Goal: Information Seeking & Learning: Learn about a topic

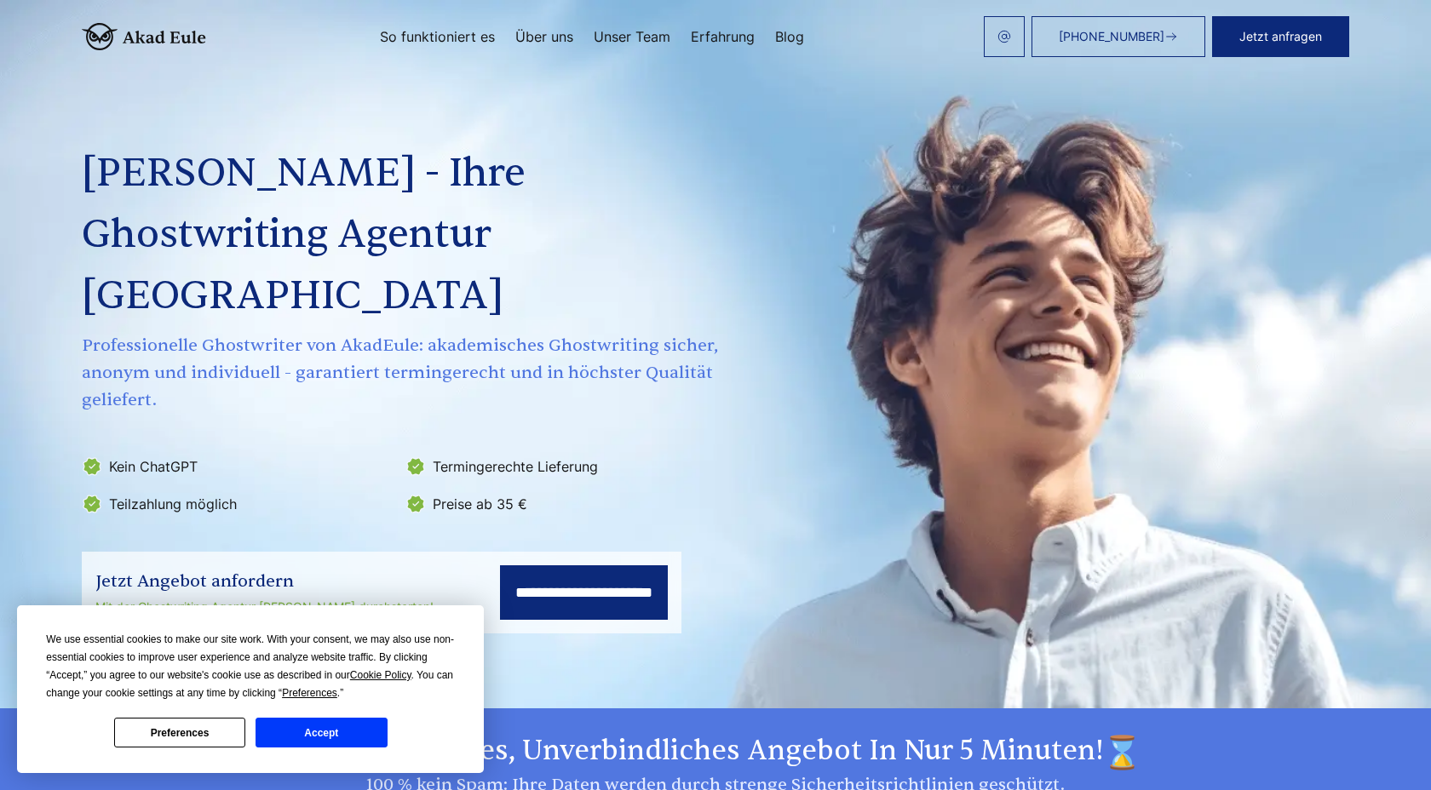
click at [1218, 76] on div "**********" at bounding box center [715, 347] width 1267 height 572
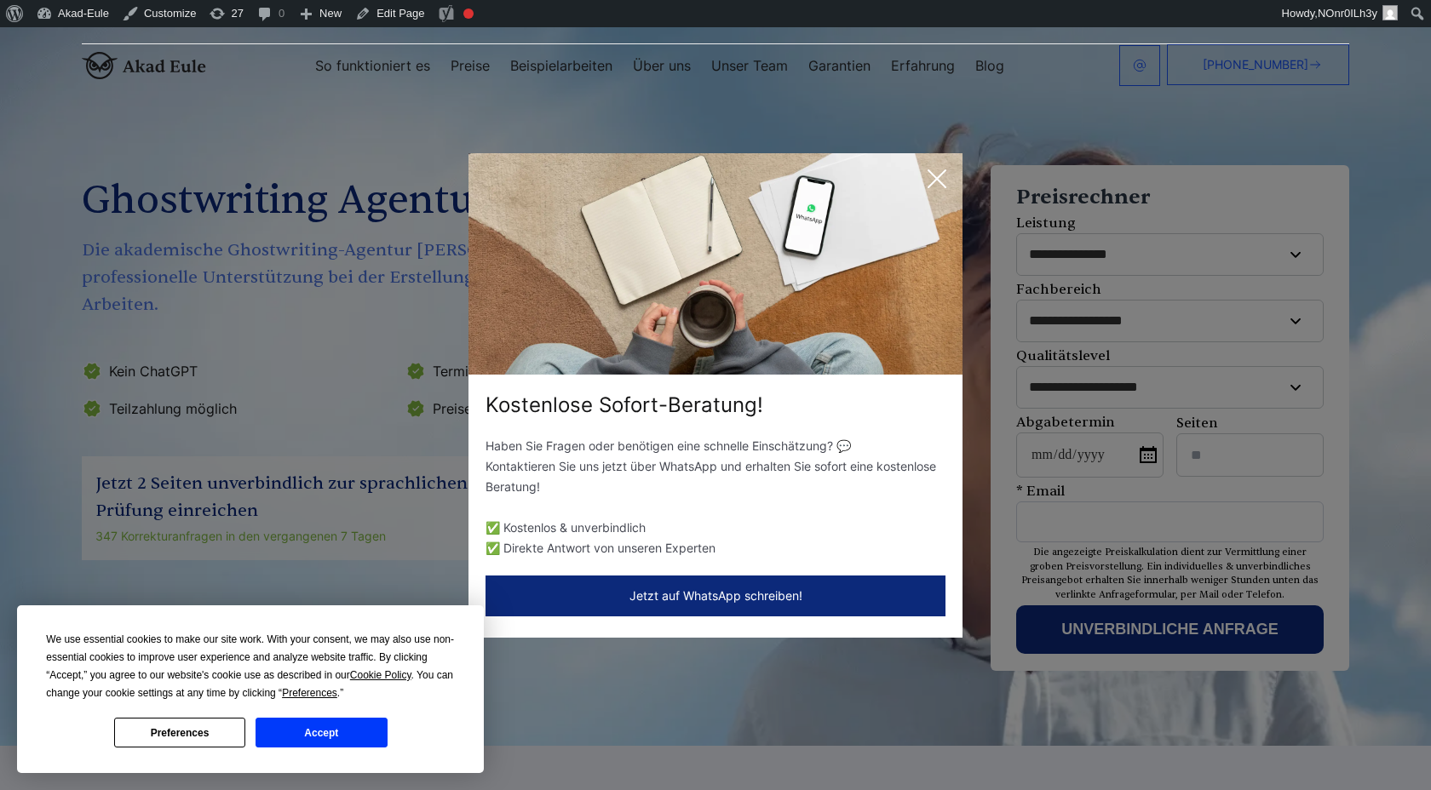
click at [928, 185] on icon at bounding box center [937, 179] width 34 height 34
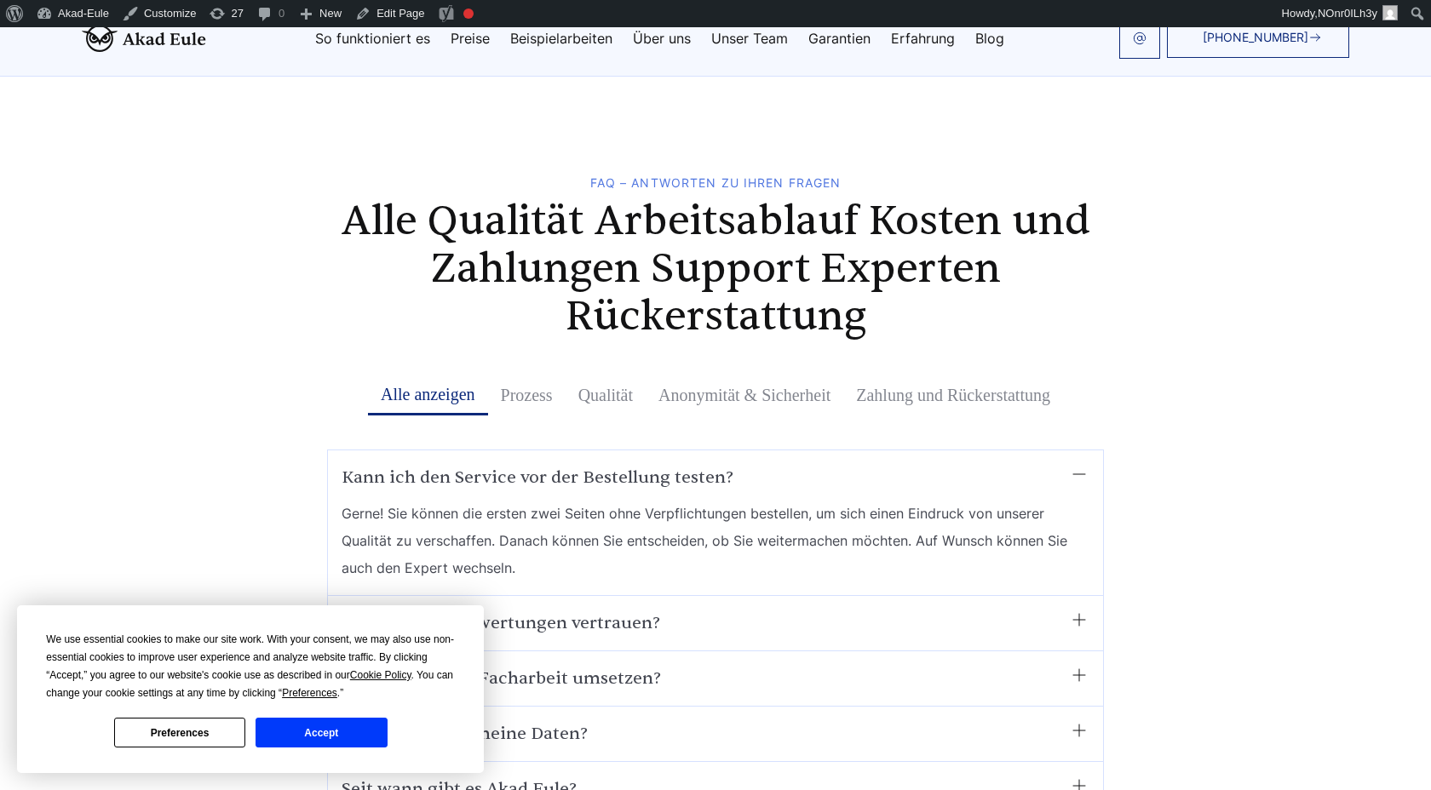
scroll to position [4027, 0]
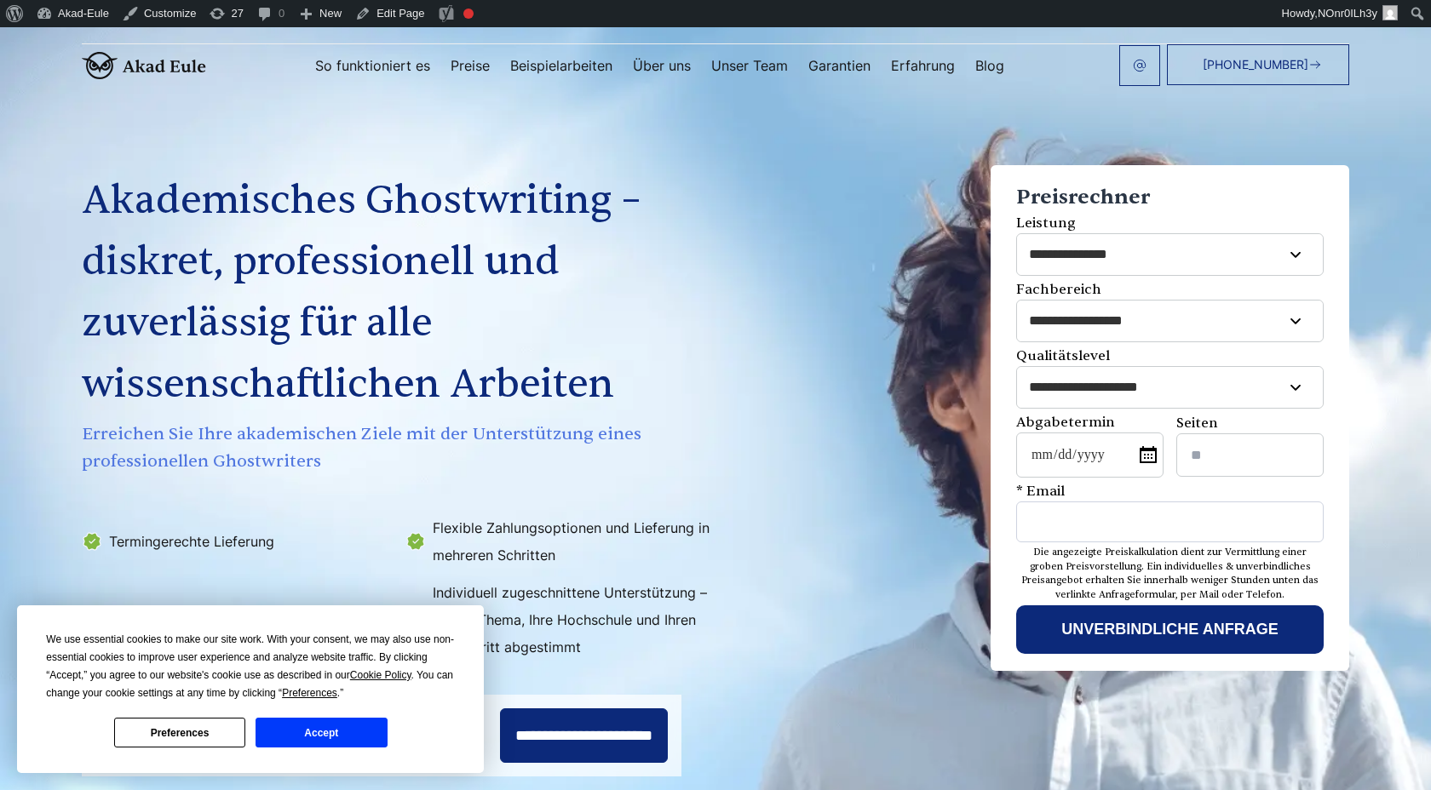
click at [271, 730] on button "Accept" at bounding box center [320, 733] width 131 height 30
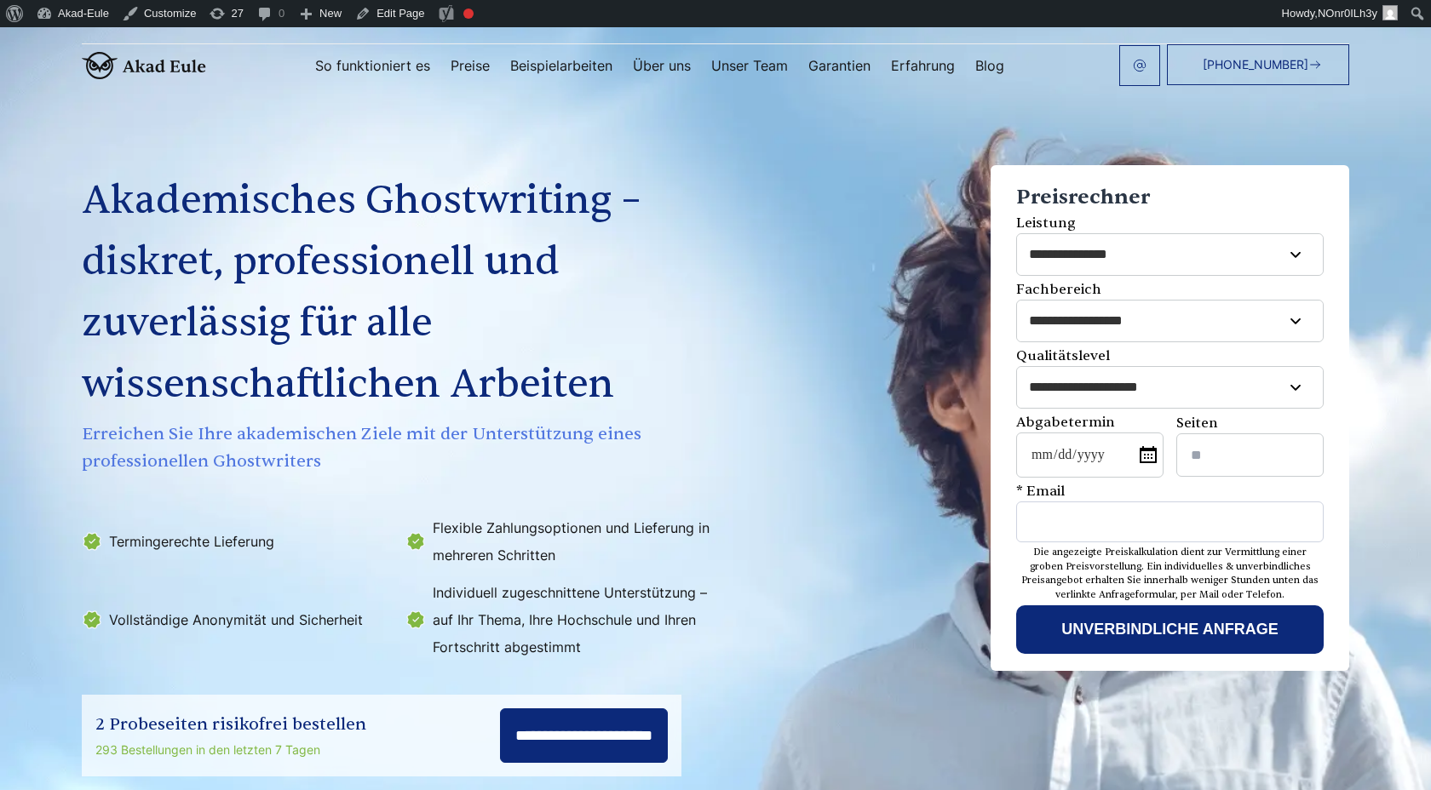
click at [757, 422] on div "Akademisches Ghostwriting – diskret, professionell und zuverlässig für alle wis…" at bounding box center [715, 433] width 1308 height 688
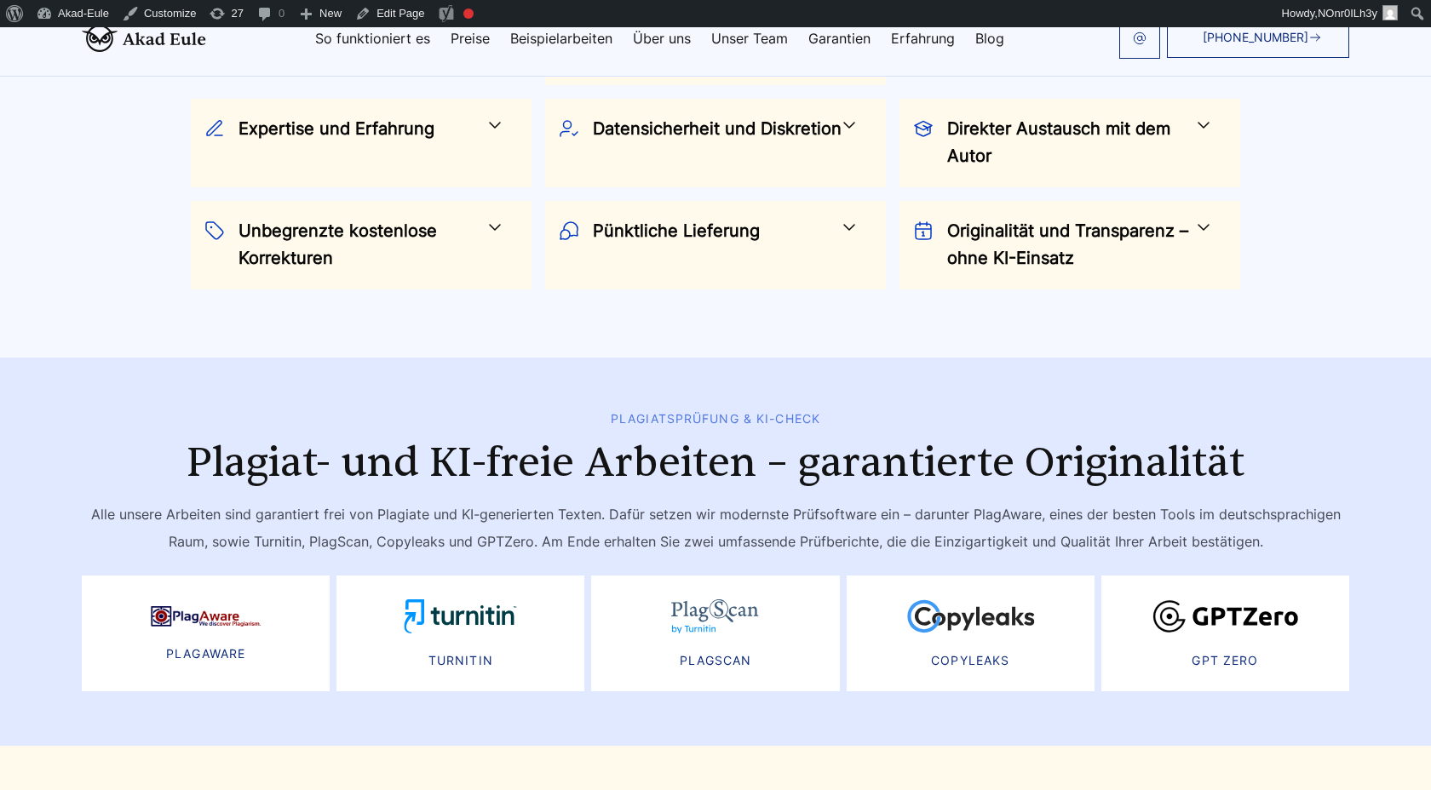
scroll to position [1906, 0]
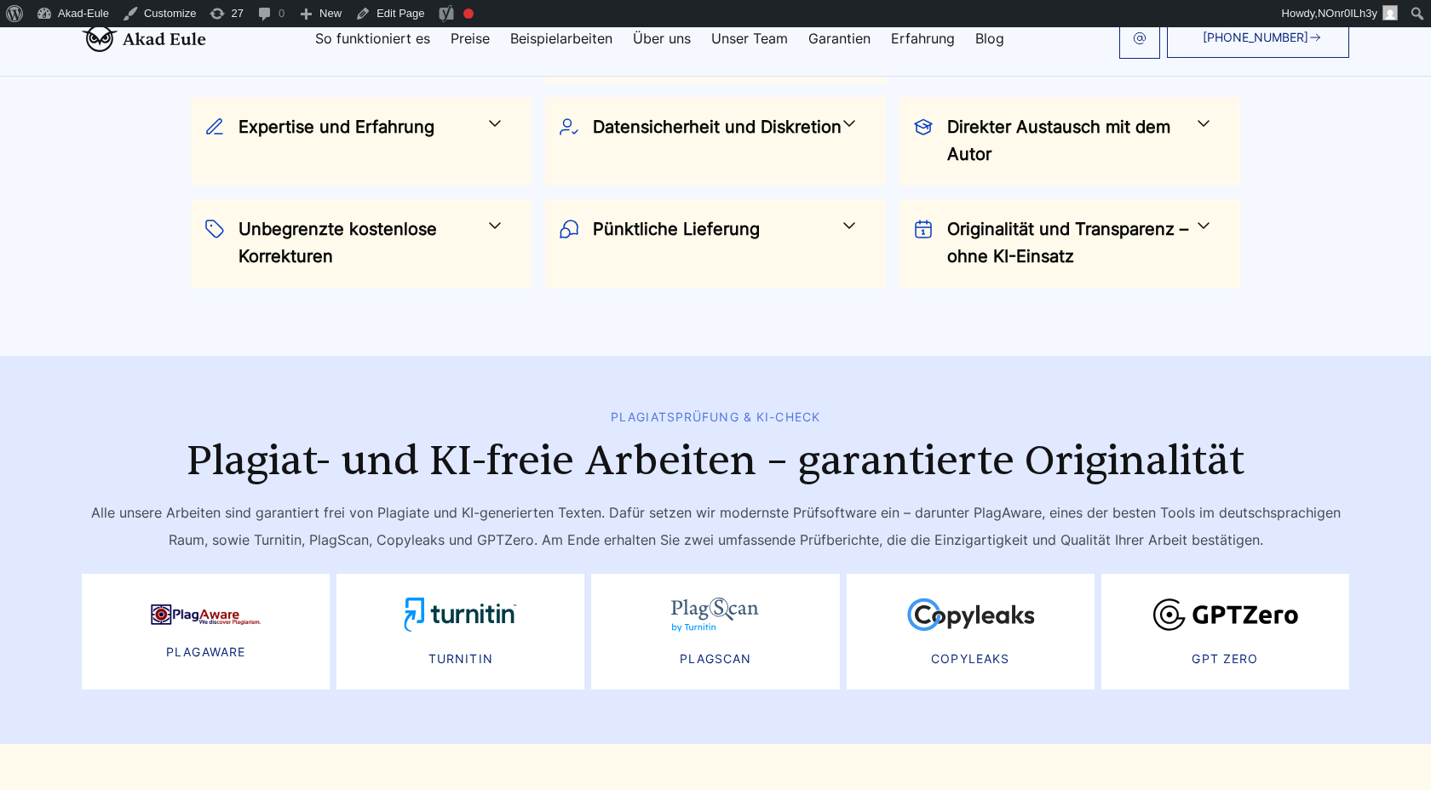
click at [1063, 241] on h3 "Originalität und Transparenz – ohne KI-Einsatz" at bounding box center [1077, 242] width 260 height 55
click at [1202, 222] on span at bounding box center [1203, 225] width 20 height 20
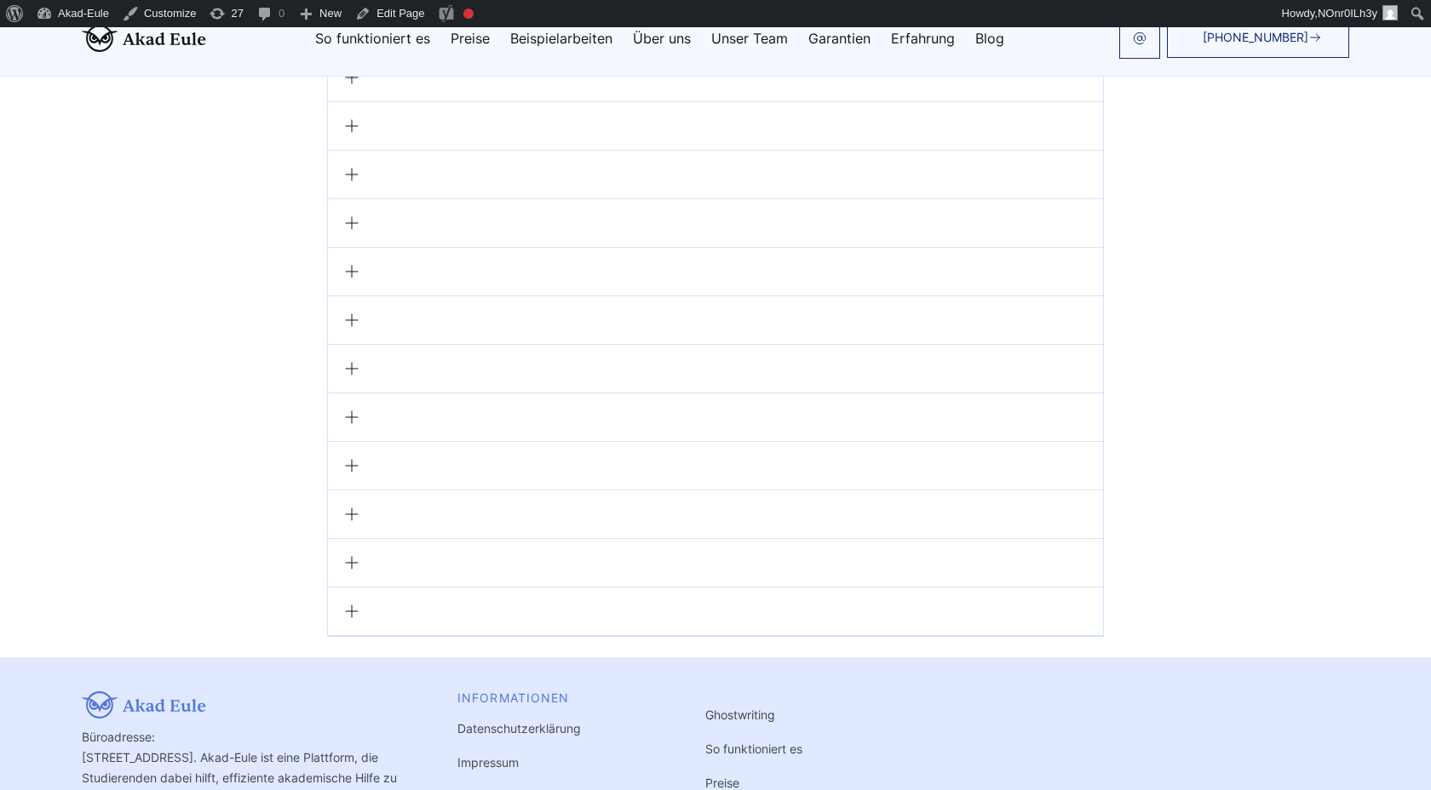
scroll to position [5069, 0]
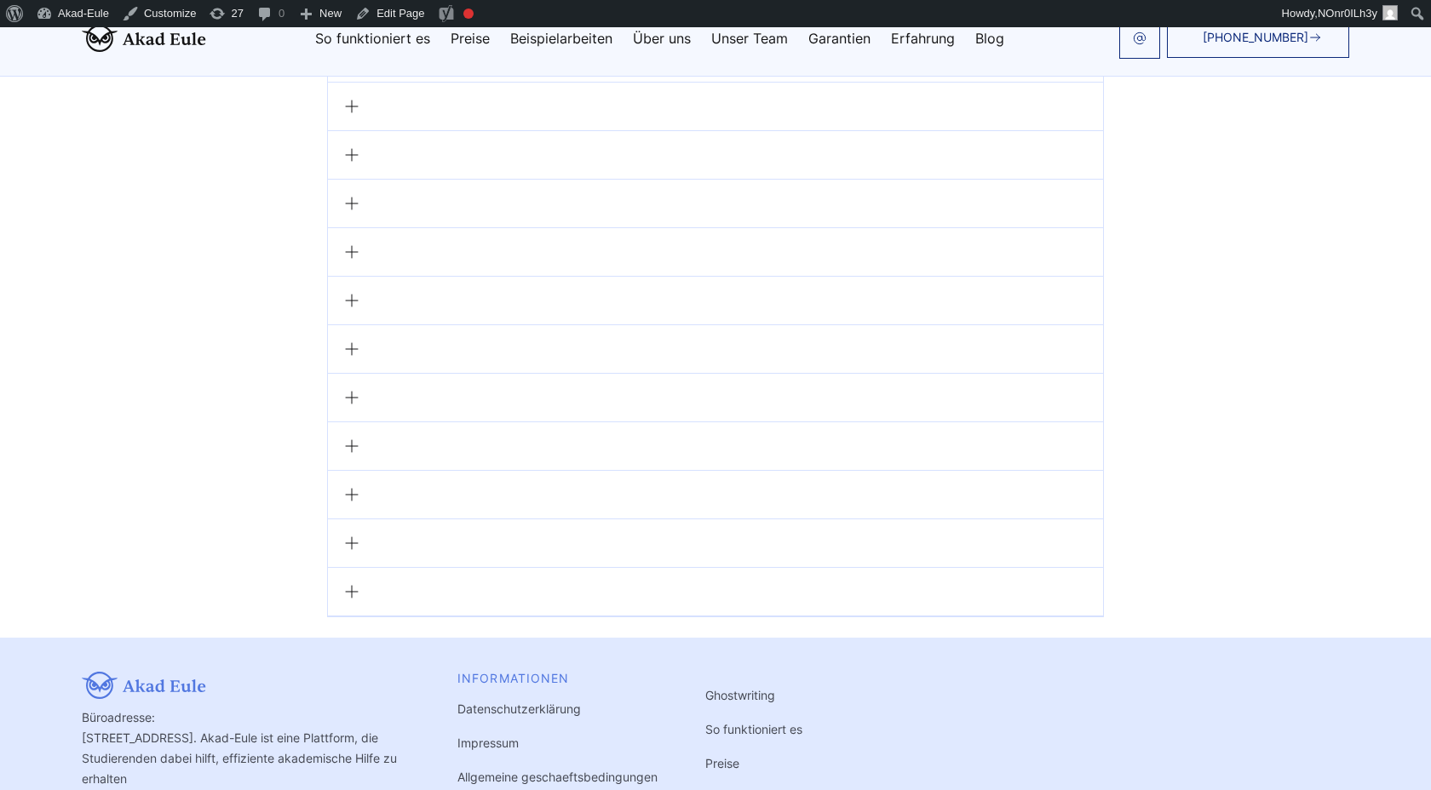
click at [409, 582] on summary at bounding box center [715, 592] width 748 height 20
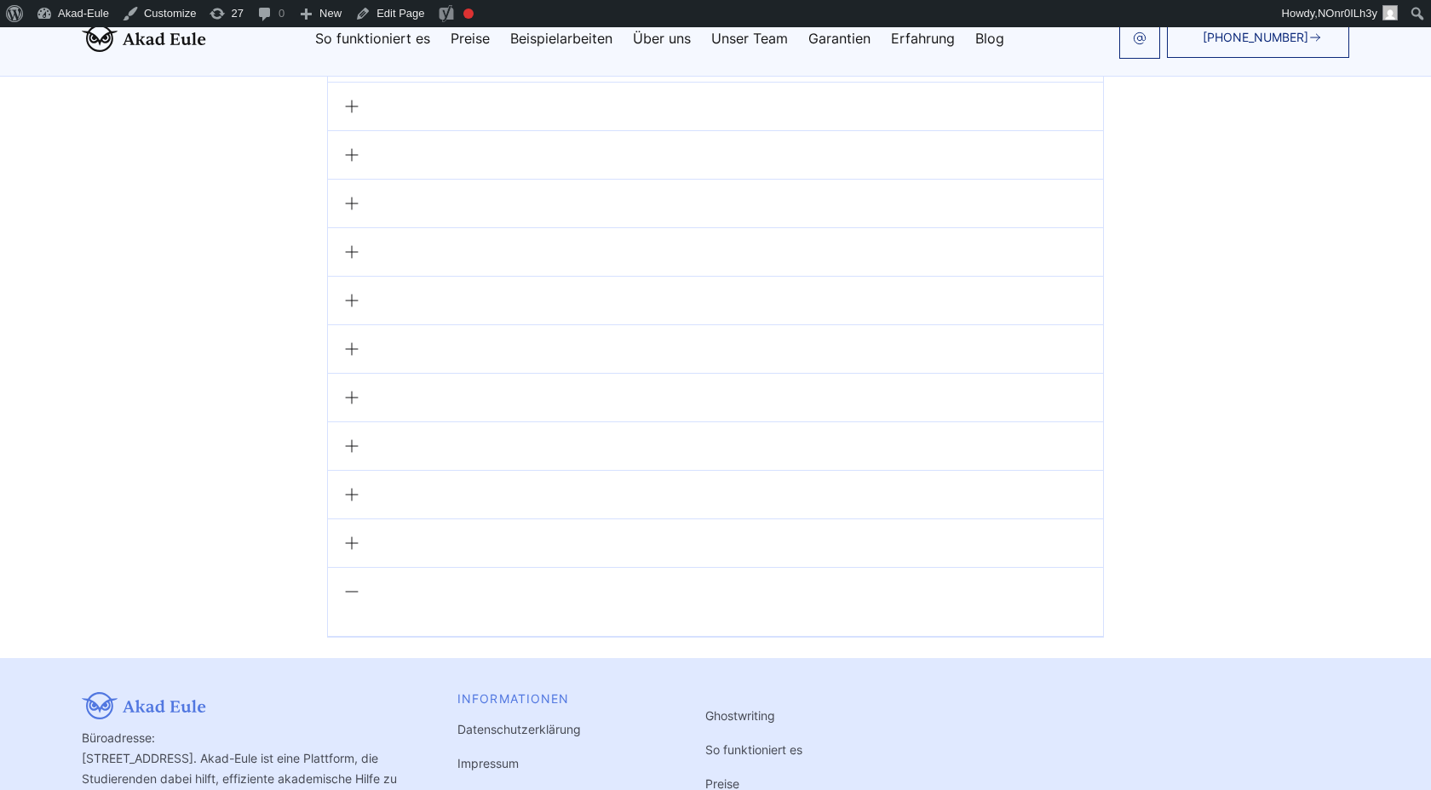
click at [397, 519] on div at bounding box center [715, 543] width 775 height 49
click at [405, 474] on div at bounding box center [715, 495] width 775 height 49
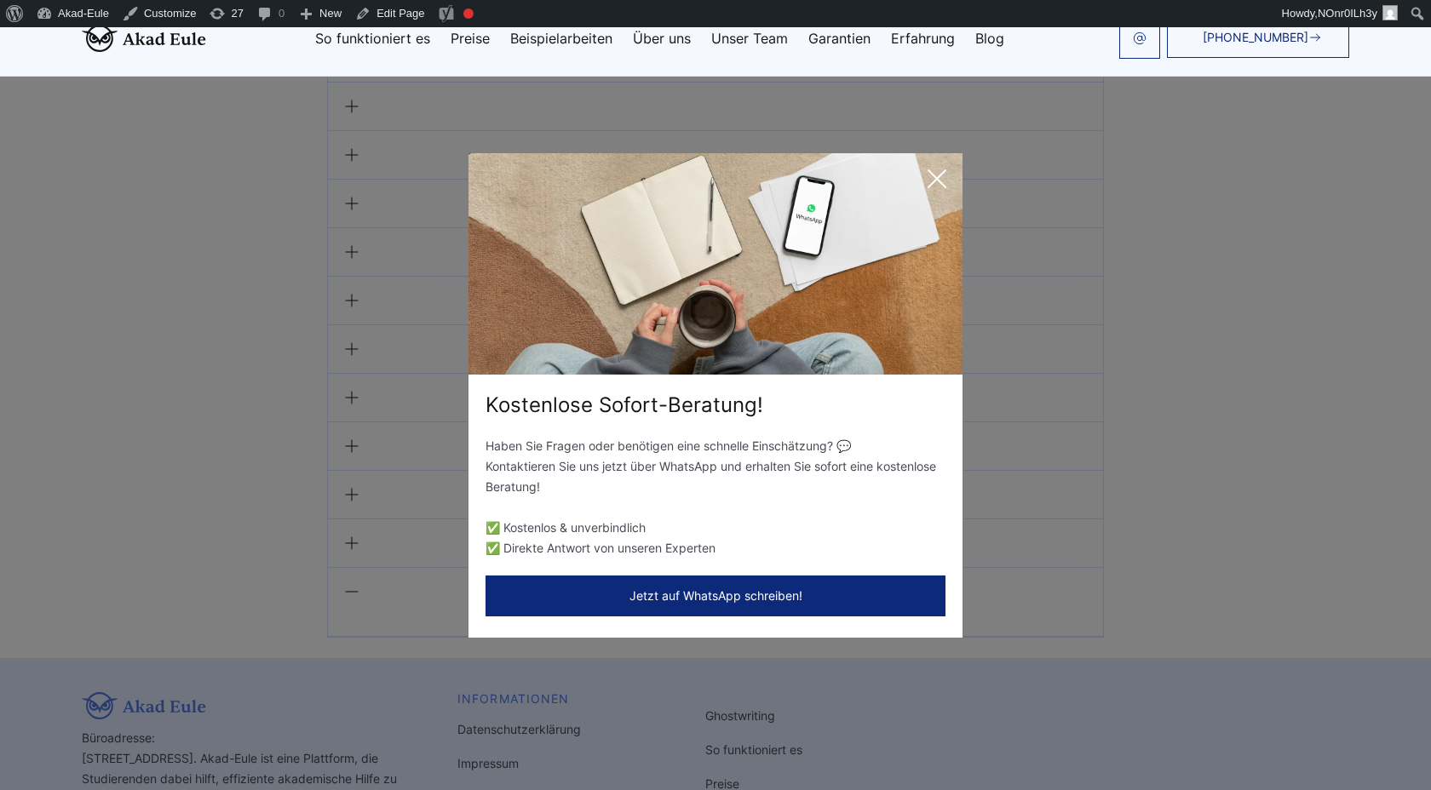
click at [929, 176] on icon at bounding box center [937, 179] width 34 height 34
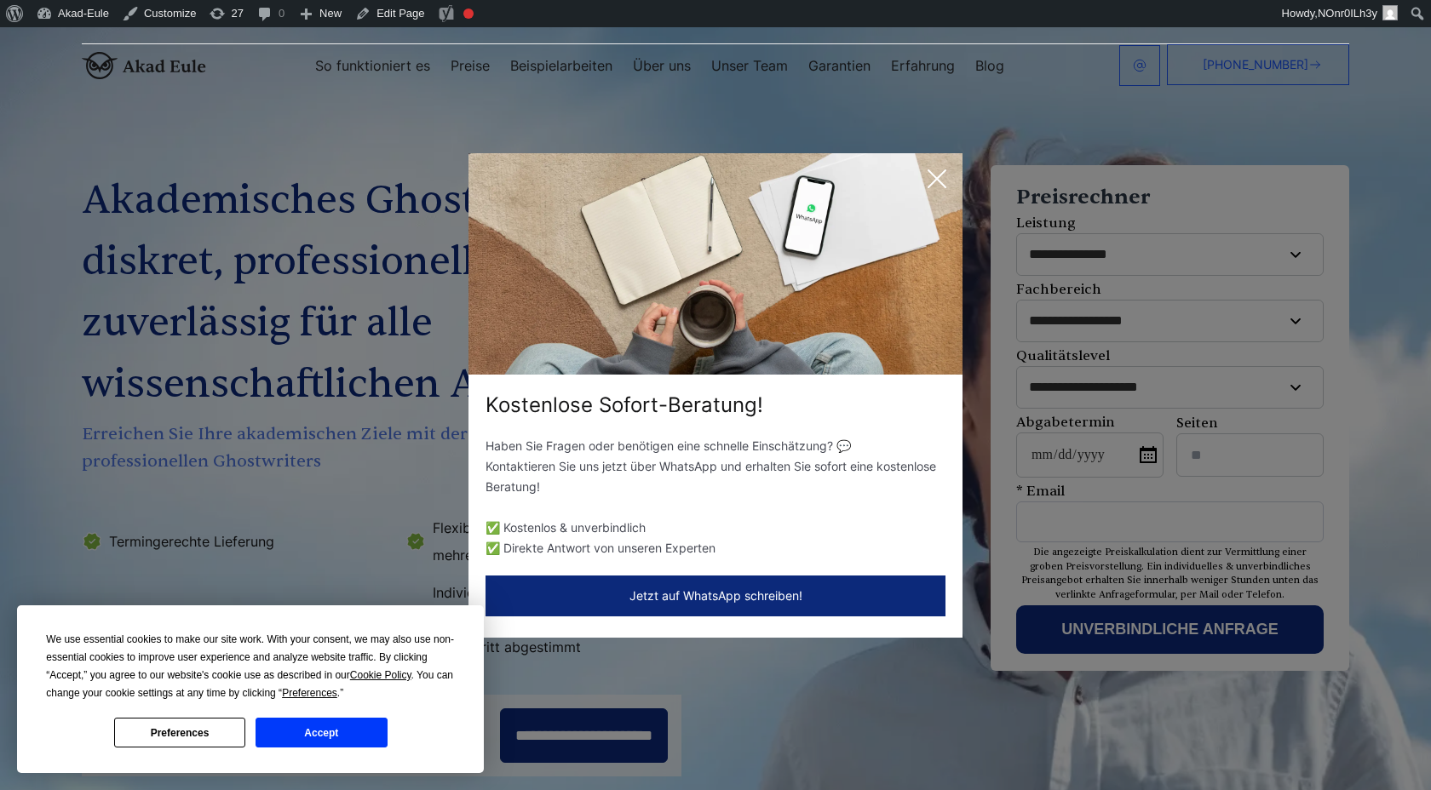
click at [934, 180] on icon at bounding box center [936, 178] width 17 height 17
